Goal: Task Accomplishment & Management: Manage account settings

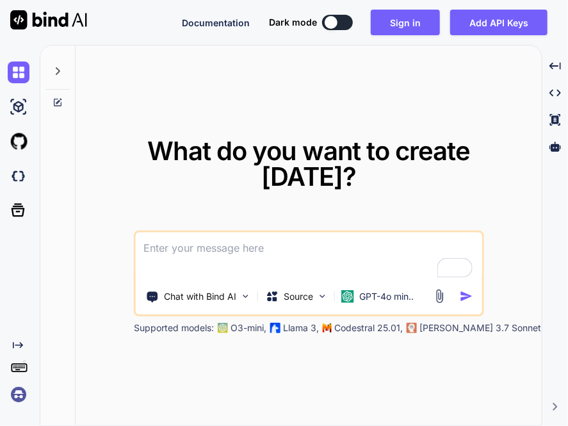
click at [23, 388] on img at bounding box center [19, 394] width 22 height 22
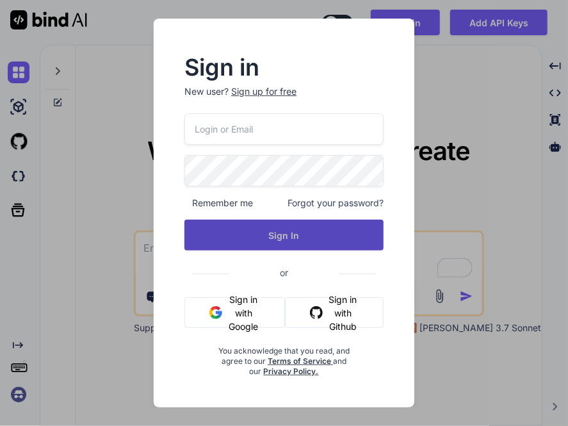
type input "[EMAIL_ADDRESS][DOMAIN_NAME]"
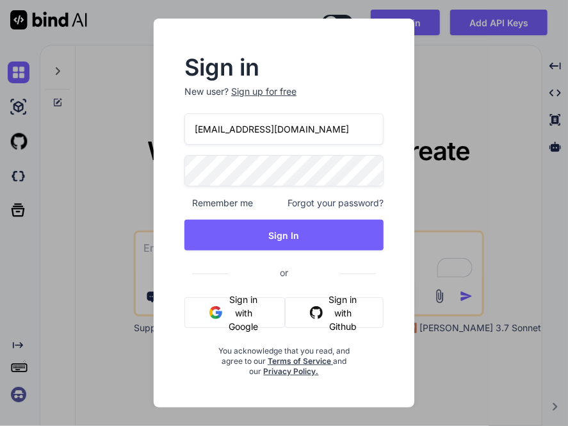
drag, startPoint x: 306, startPoint y: 131, endPoint x: 115, endPoint y: 124, distance: 190.9
click at [115, 124] on div "Sign in New user? Sign up for free [EMAIL_ADDRESS][DOMAIN_NAME] Remember me For…" at bounding box center [284, 213] width 568 height 426
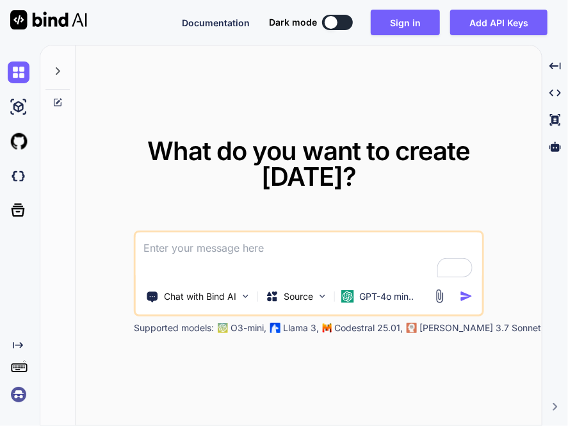
click at [13, 398] on img at bounding box center [19, 394] width 22 height 22
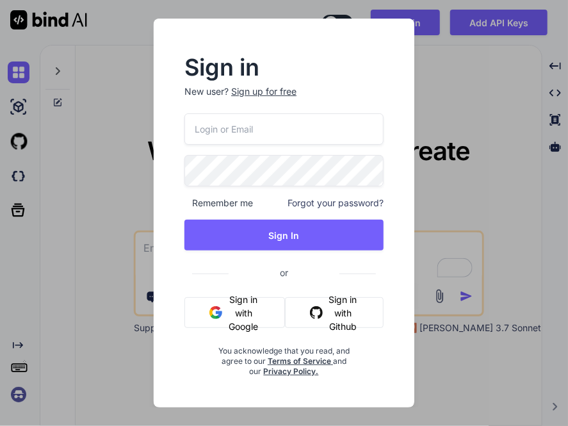
type input "[EMAIL_ADDRESS][DOMAIN_NAME]"
drag, startPoint x: 318, startPoint y: 120, endPoint x: 127, endPoint y: 137, distance: 192.1
click at [127, 137] on div "Sign in New user? Sign up for free [EMAIL_ADDRESS][DOMAIN_NAME] Remember me For…" at bounding box center [284, 213] width 568 height 426
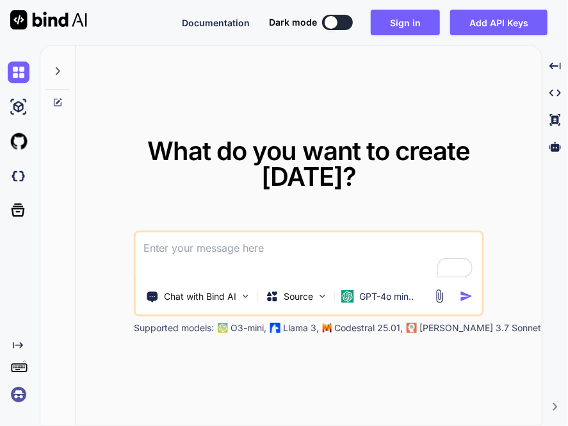
click at [13, 392] on img at bounding box center [19, 394] width 22 height 22
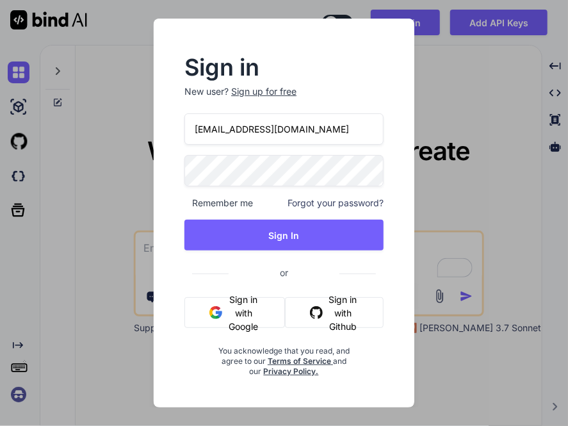
click at [310, 126] on input "[EMAIL_ADDRESS][DOMAIN_NAME]" at bounding box center [283, 128] width 199 height 31
type input "a"
paste input "[EMAIL_ADDRESS][DOMAIN_NAME]"
type input "[EMAIL_ADDRESS][DOMAIN_NAME]"
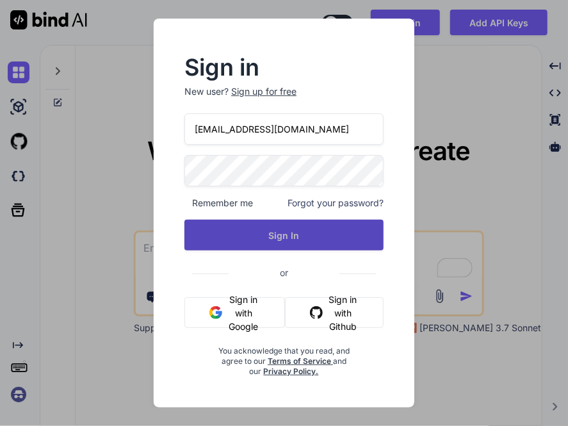
click at [294, 240] on button "Sign In" at bounding box center [283, 235] width 199 height 31
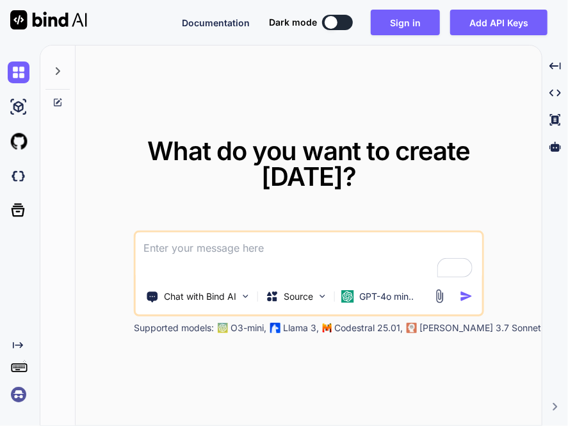
click at [13, 394] on img at bounding box center [19, 394] width 22 height 22
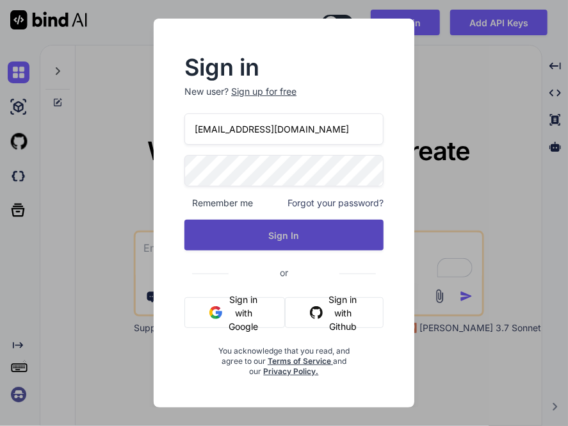
click at [284, 239] on button "Sign In" at bounding box center [283, 235] width 199 height 31
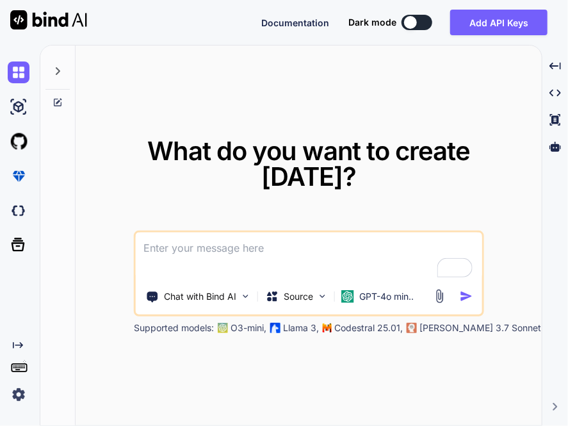
click at [10, 398] on img at bounding box center [19, 394] width 22 height 22
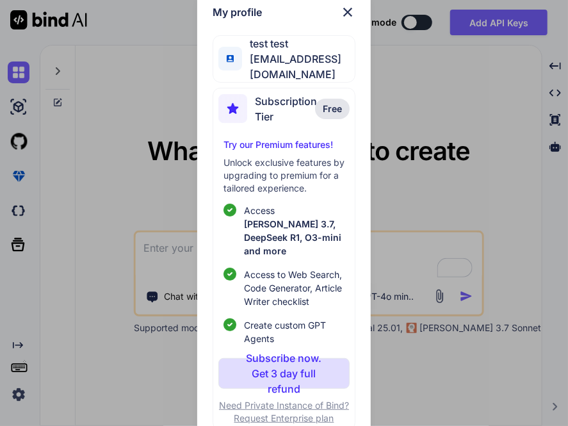
scroll to position [16, 0]
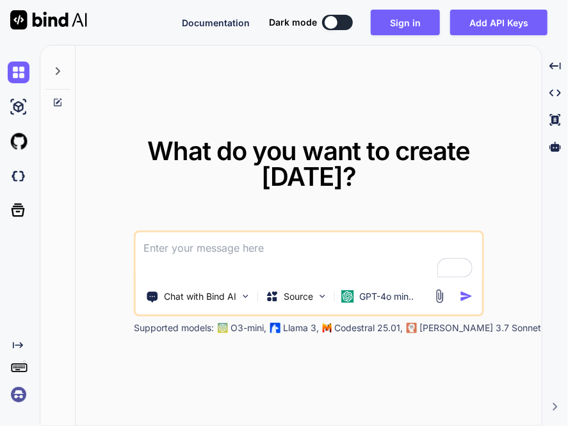
click at [23, 394] on img at bounding box center [19, 394] width 22 height 22
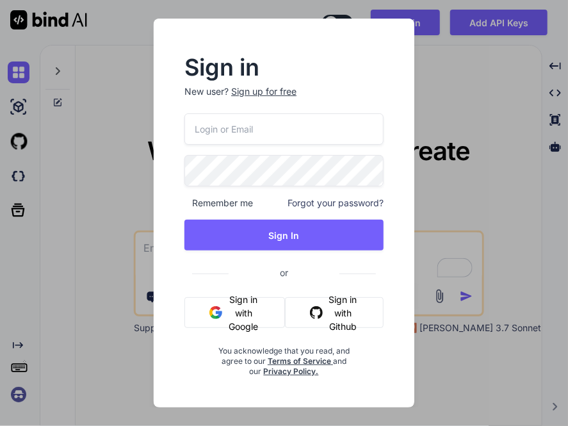
type input "[EMAIL_ADDRESS][DOMAIN_NAME]"
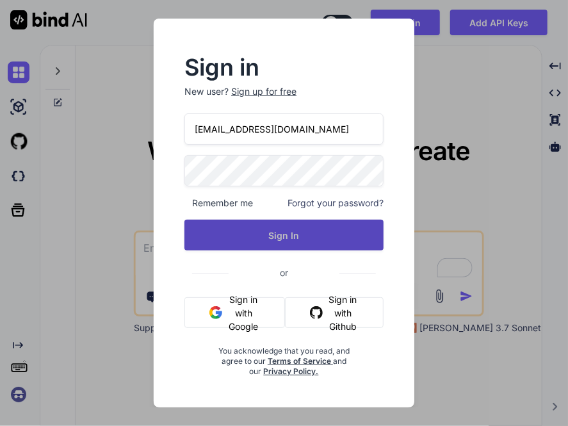
click at [269, 234] on button "Sign In" at bounding box center [283, 235] width 199 height 31
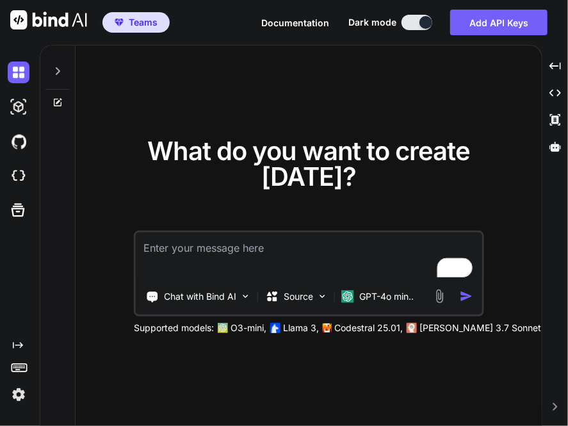
click at [15, 395] on img at bounding box center [19, 394] width 22 height 22
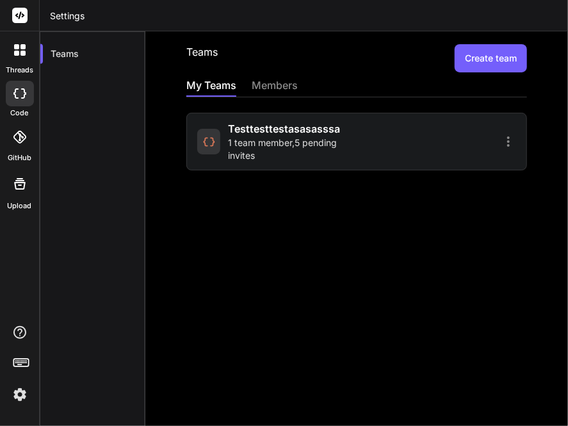
click at [283, 129] on span "testtesttestasasasssa" at bounding box center [284, 128] width 112 height 15
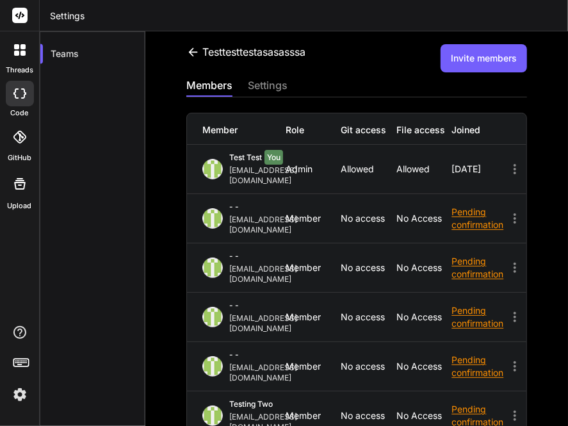
click at [189, 47] on icon at bounding box center [192, 51] width 13 height 13
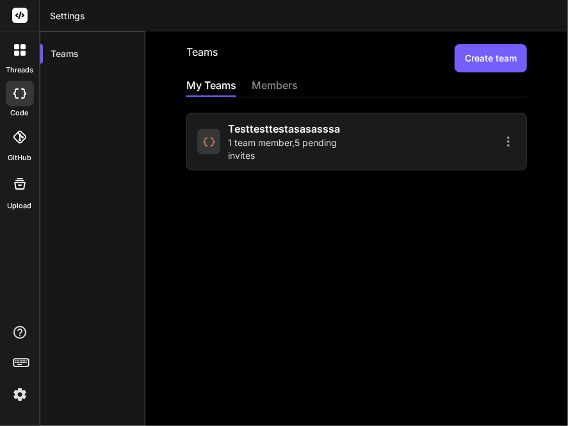
click at [486, 66] on button "Create team" at bounding box center [490, 58] width 72 height 28
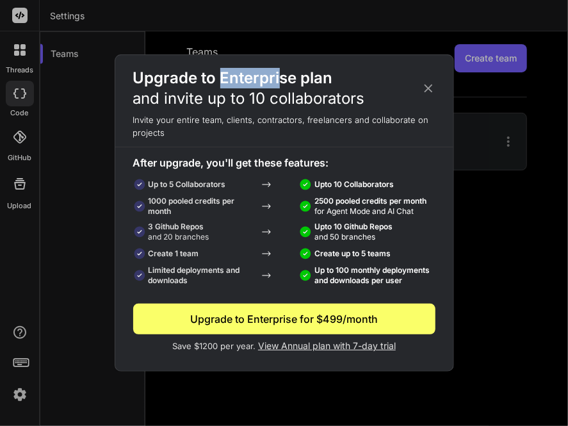
drag, startPoint x: 219, startPoint y: 80, endPoint x: 279, endPoint y: 80, distance: 60.2
click at [279, 80] on h2 "Upgrade to Enterprise plan and invite up to 10 collaborators" at bounding box center [249, 88] width 232 height 41
